Goal: Register for event/course

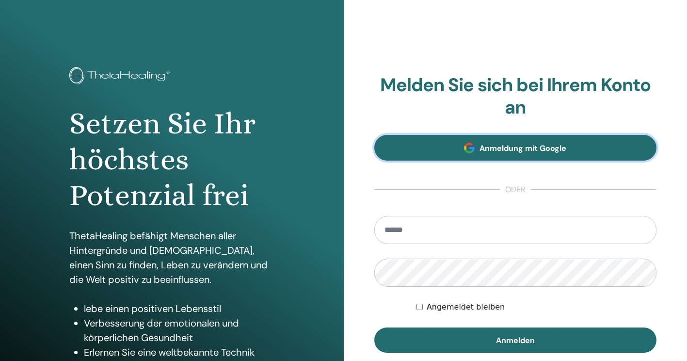
click at [522, 148] on span "Anmeldung mit Google" at bounding box center [523, 148] width 87 height 10
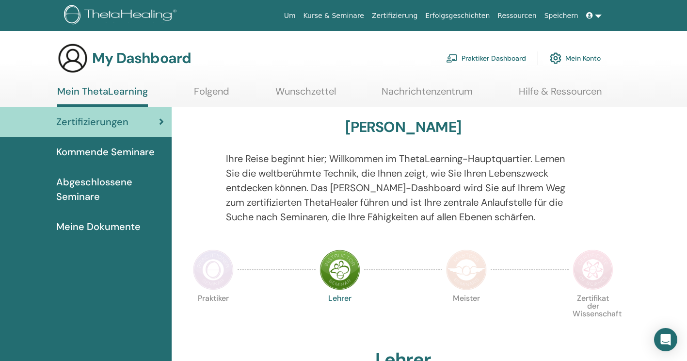
click at [118, 144] on link "Kommende Seminare" at bounding box center [86, 152] width 172 height 30
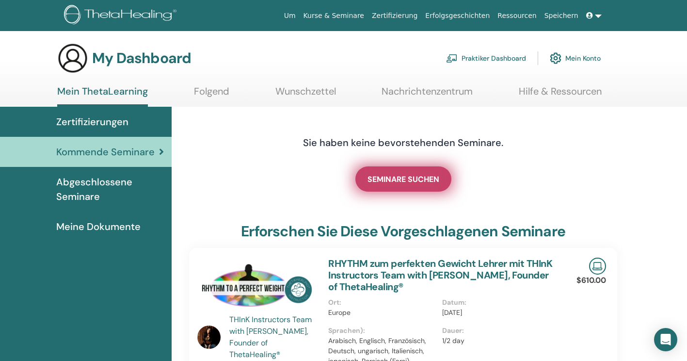
click at [424, 182] on span "SEMINARE SUCHEN" at bounding box center [404, 179] width 72 height 10
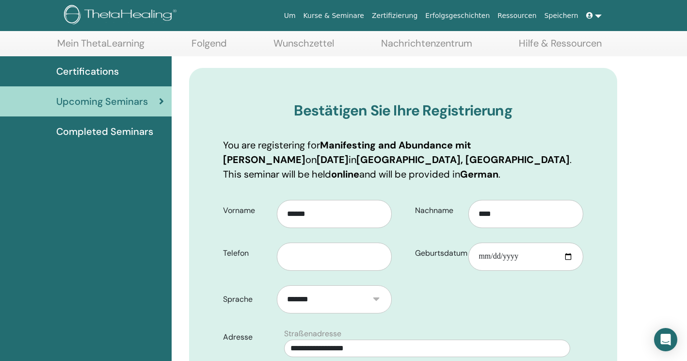
scroll to position [49, 0]
click at [501, 257] on input "Geburtsdatum" at bounding box center [526, 256] width 115 height 28
click at [517, 257] on input "Geburtsdatum" at bounding box center [526, 256] width 115 height 28
click at [485, 255] on input "Geburtsdatum" at bounding box center [526, 256] width 115 height 28
type input "**********"
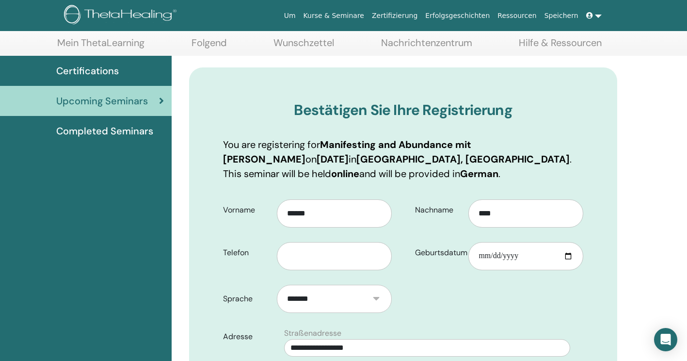
click at [526, 277] on div "**********" at bounding box center [497, 235] width 187 height 85
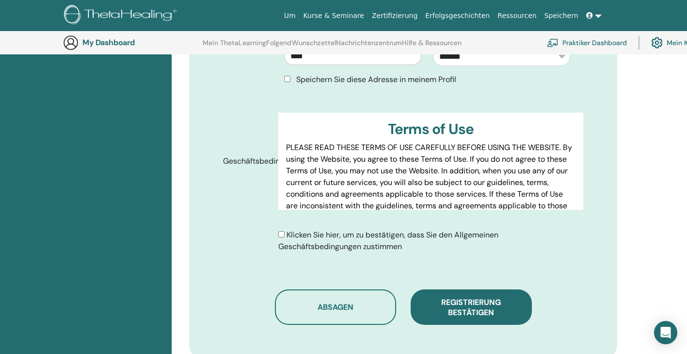
scroll to position [460, 0]
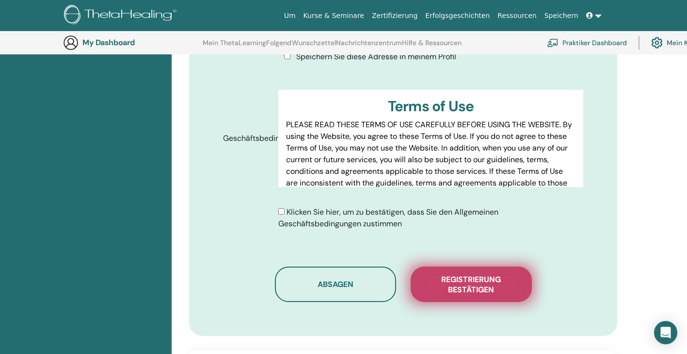
click at [443, 283] on span "Registrierung bestätigen" at bounding box center [471, 284] width 97 height 20
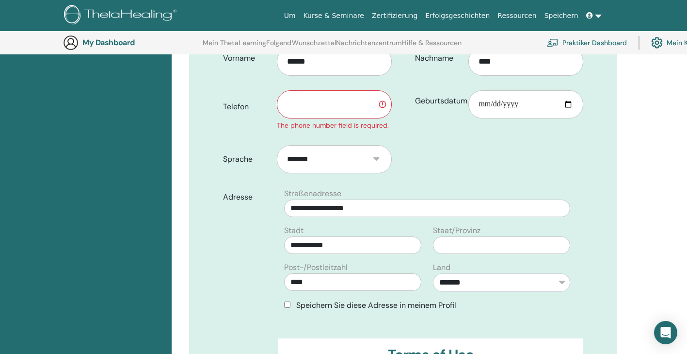
scroll to position [217, 0]
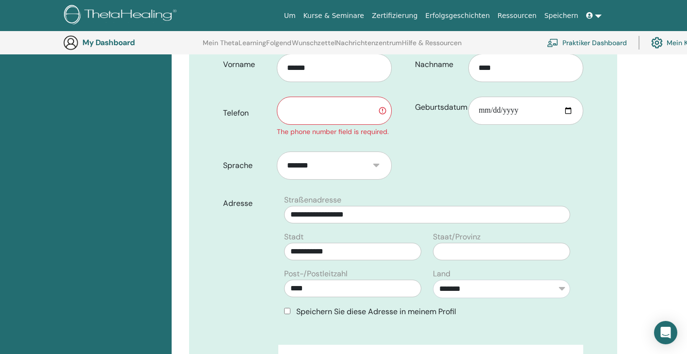
click at [336, 117] on input "text" at bounding box center [334, 111] width 115 height 28
type input "**********"
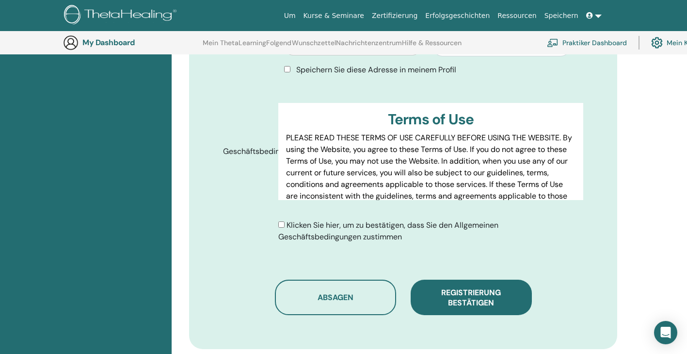
scroll to position [460, 0]
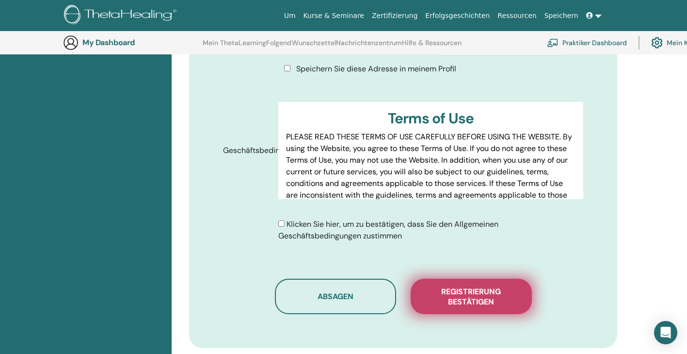
click at [498, 288] on span "Registrierung bestätigen" at bounding box center [471, 296] width 97 height 20
